Goal: Book appointment/travel/reservation

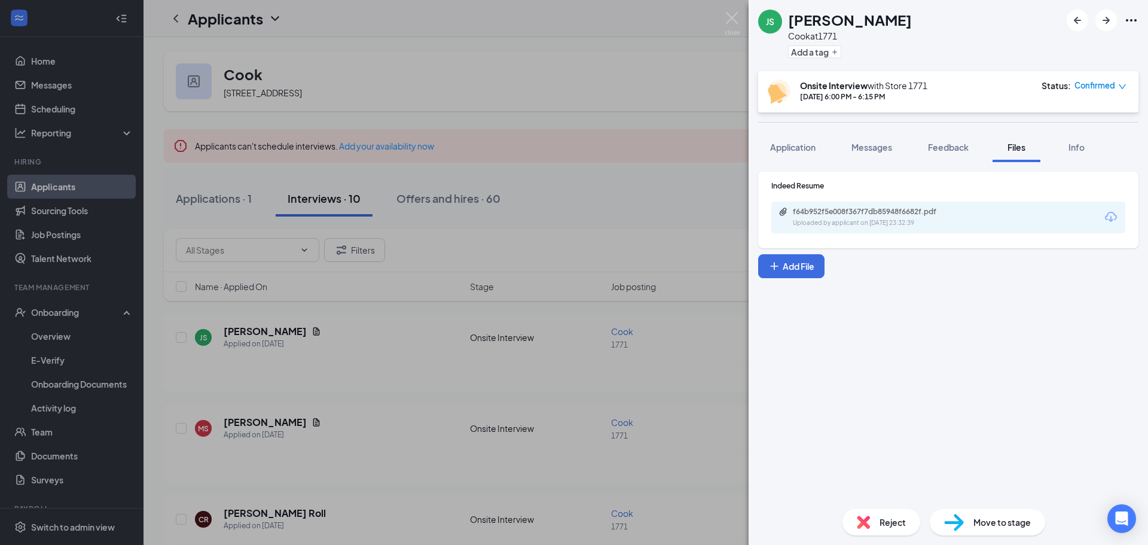
click at [573, 210] on div "JS [PERSON_NAME] Cook at 1771 Add a tag Onsite Interview with Store [DATE] 6:00…" at bounding box center [574, 272] width 1148 height 545
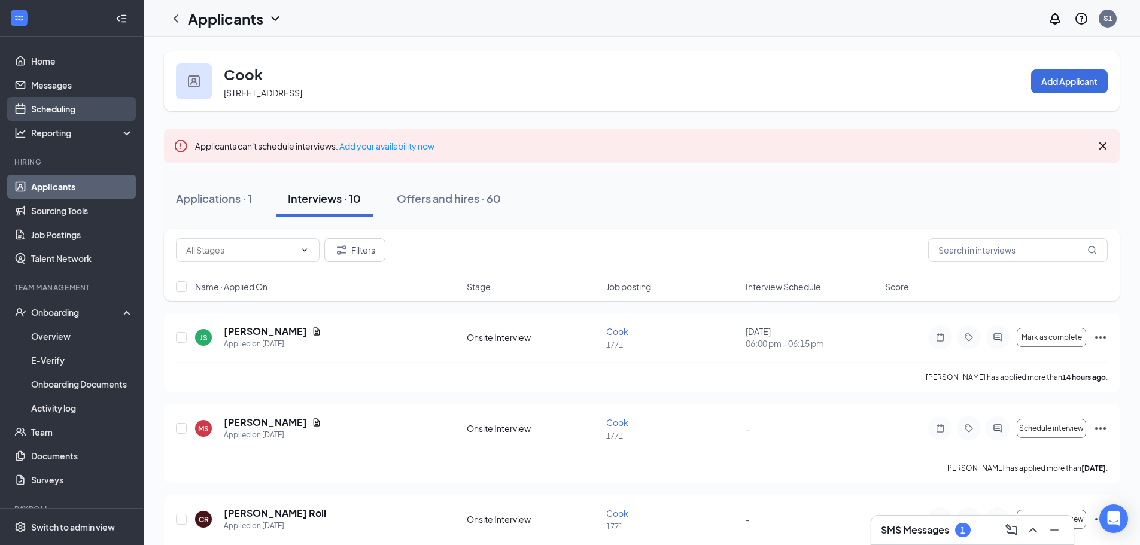
click at [57, 117] on link "Scheduling" at bounding box center [82, 109] width 102 height 24
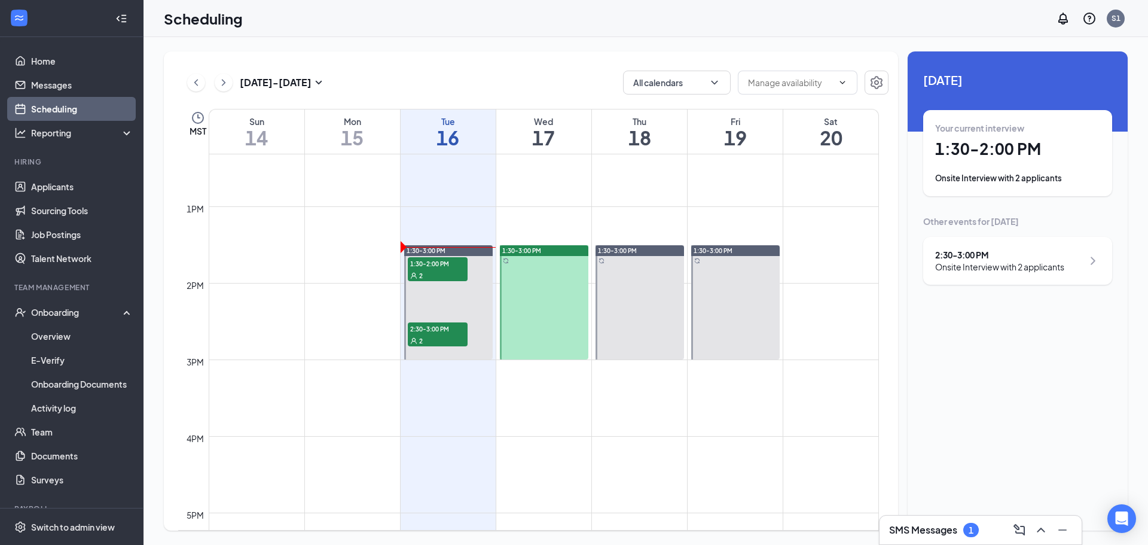
scroll to position [947, 0]
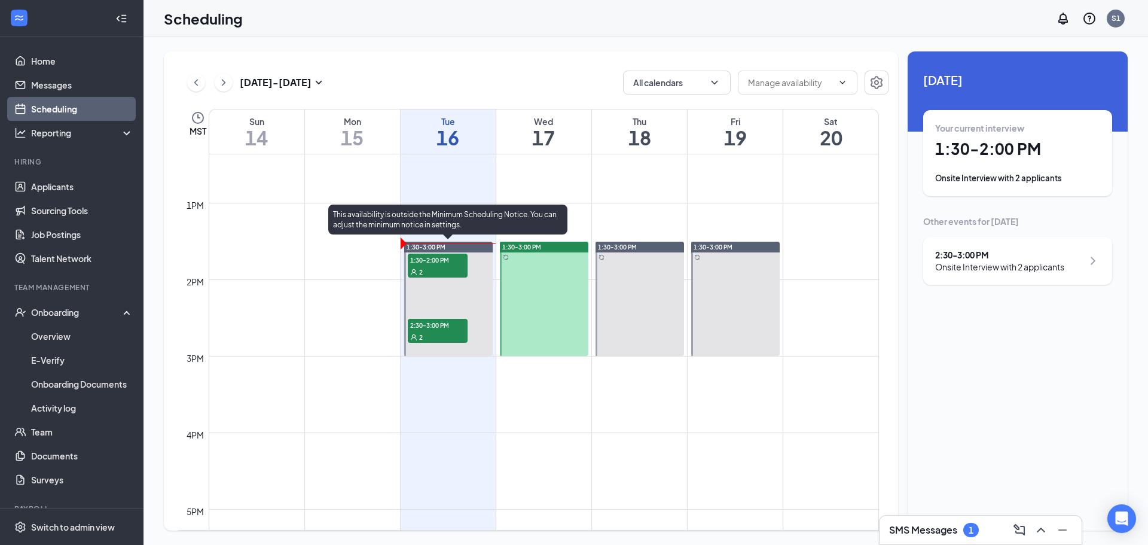
click at [445, 329] on span "2:30-3:00 PM" at bounding box center [438, 325] width 60 height 12
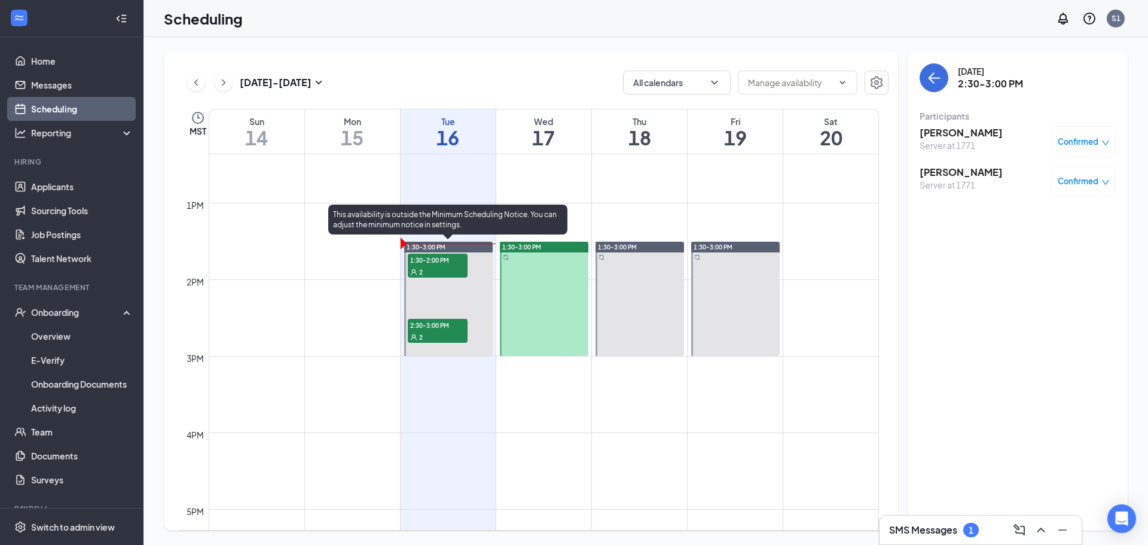
click at [441, 265] on span "1:30-2:00 PM" at bounding box center [438, 260] width 60 height 12
click at [436, 328] on span "2:30-3:00 PM" at bounding box center [438, 325] width 60 height 12
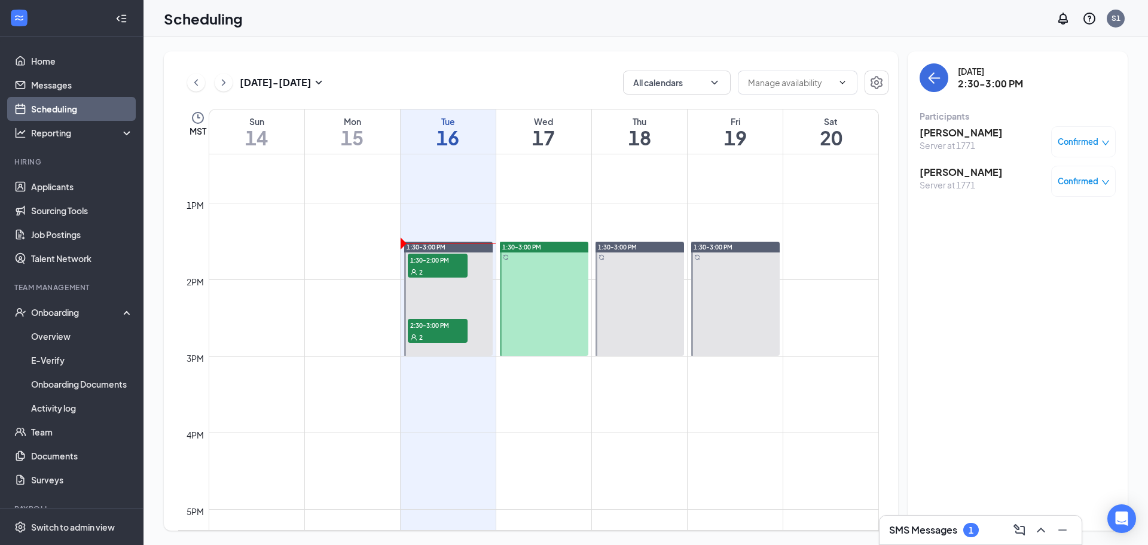
click at [964, 532] on div "1" at bounding box center [972, 530] width 16 height 14
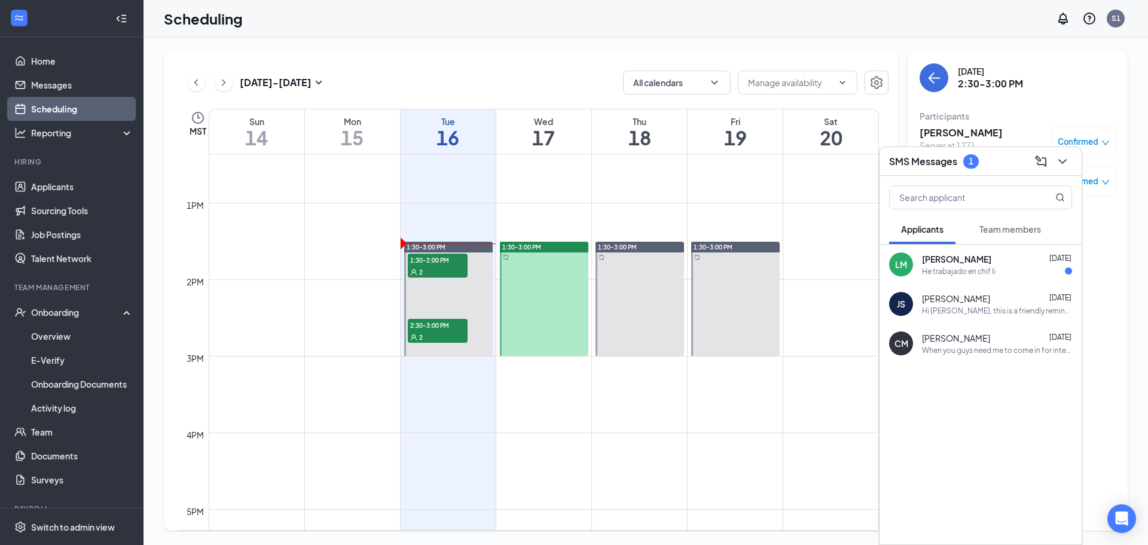
click at [963, 272] on div "He trabajado en chif li" at bounding box center [959, 271] width 74 height 10
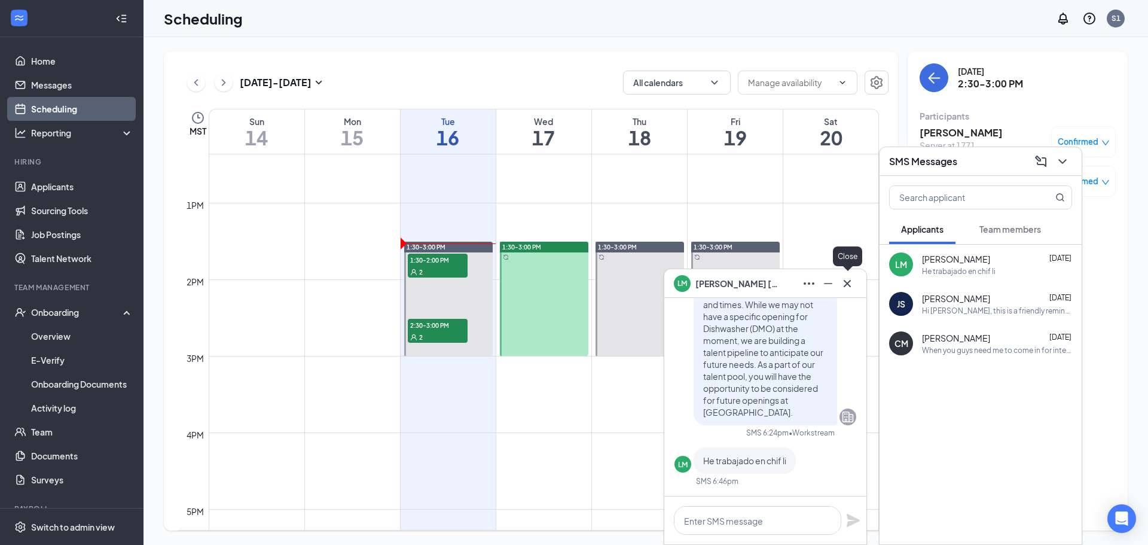
click at [852, 288] on icon "Cross" at bounding box center [847, 283] width 14 height 14
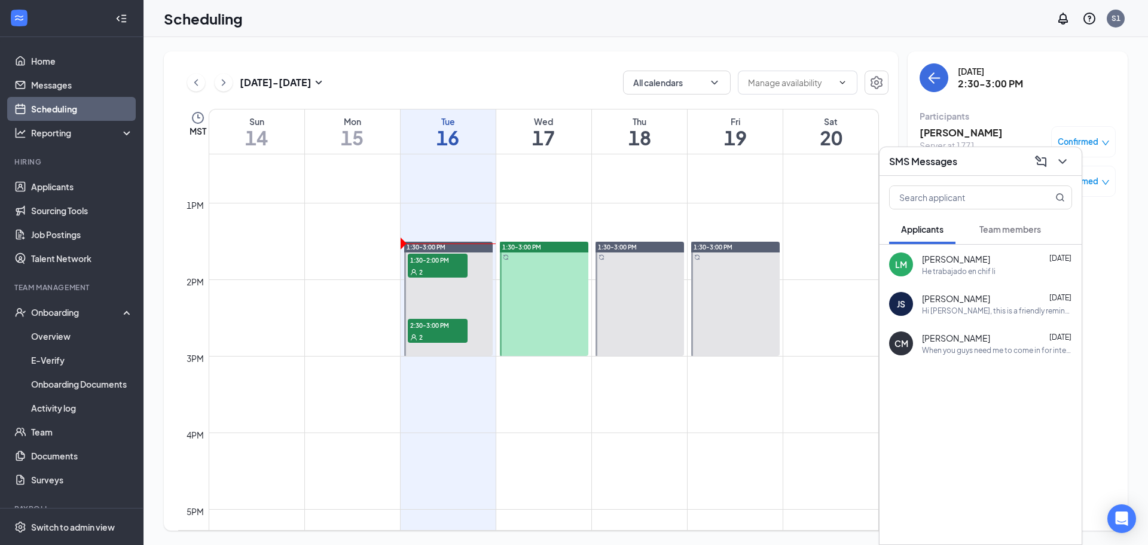
click at [970, 306] on div "Hi [PERSON_NAME], this is a friendly reminder. Please select a meeting time slo…" at bounding box center [997, 311] width 150 height 10
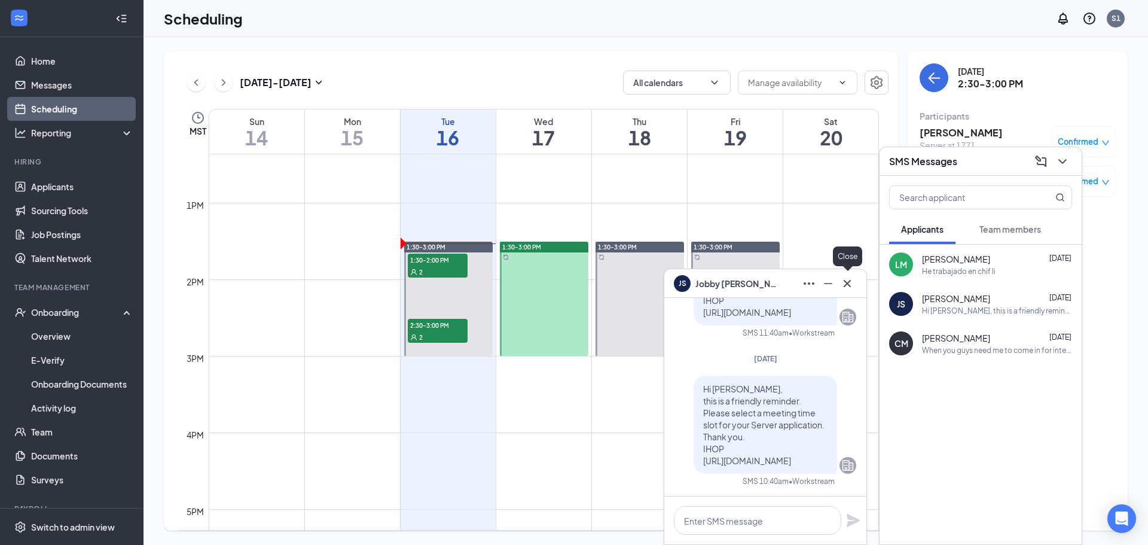
click at [842, 285] on icon "Cross" at bounding box center [847, 283] width 14 height 14
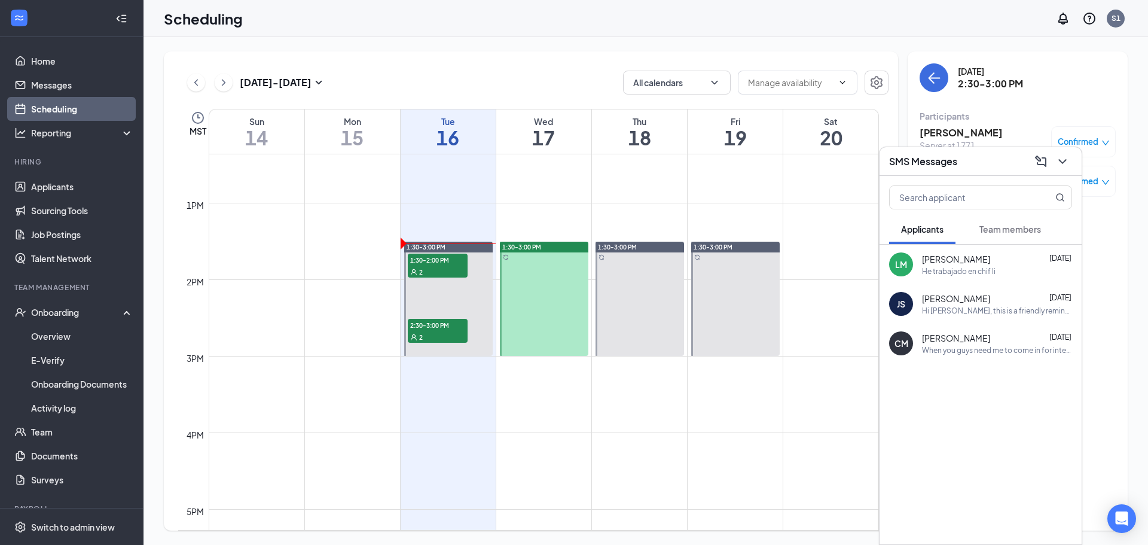
click at [976, 270] on div "He trabajado en chif li" at bounding box center [959, 271] width 74 height 10
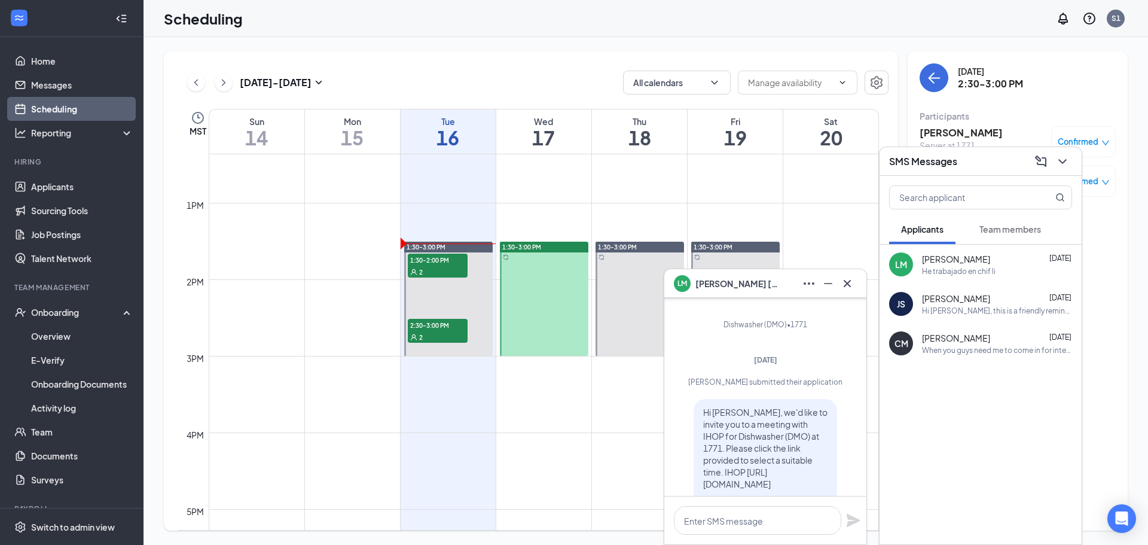
scroll to position [-179, 0]
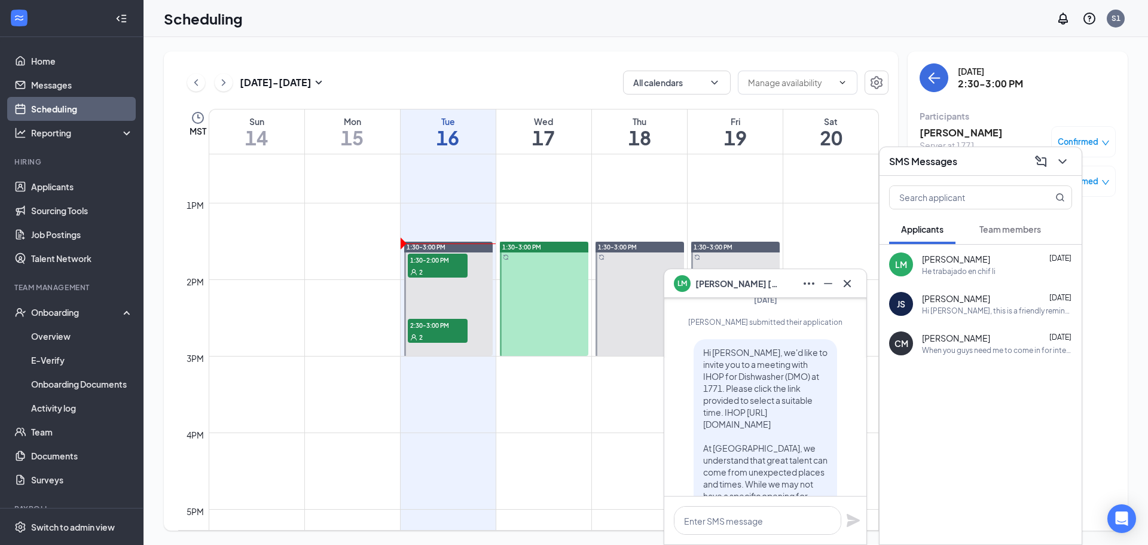
click at [857, 280] on button at bounding box center [847, 283] width 19 height 19
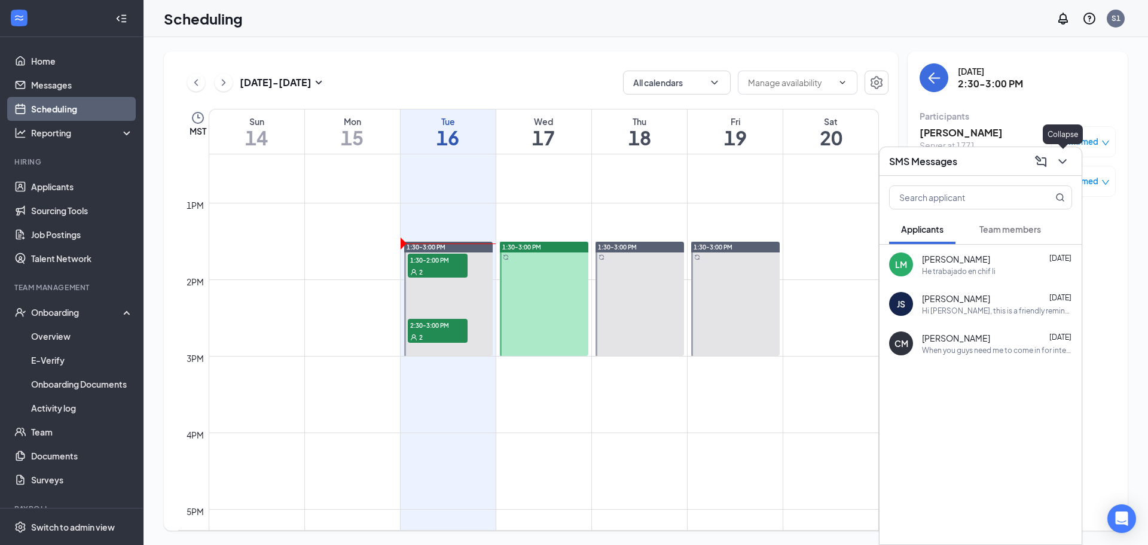
click at [1057, 164] on icon "ChevronDown" at bounding box center [1063, 161] width 14 height 14
